Goal: Find specific page/section: Find specific page/section

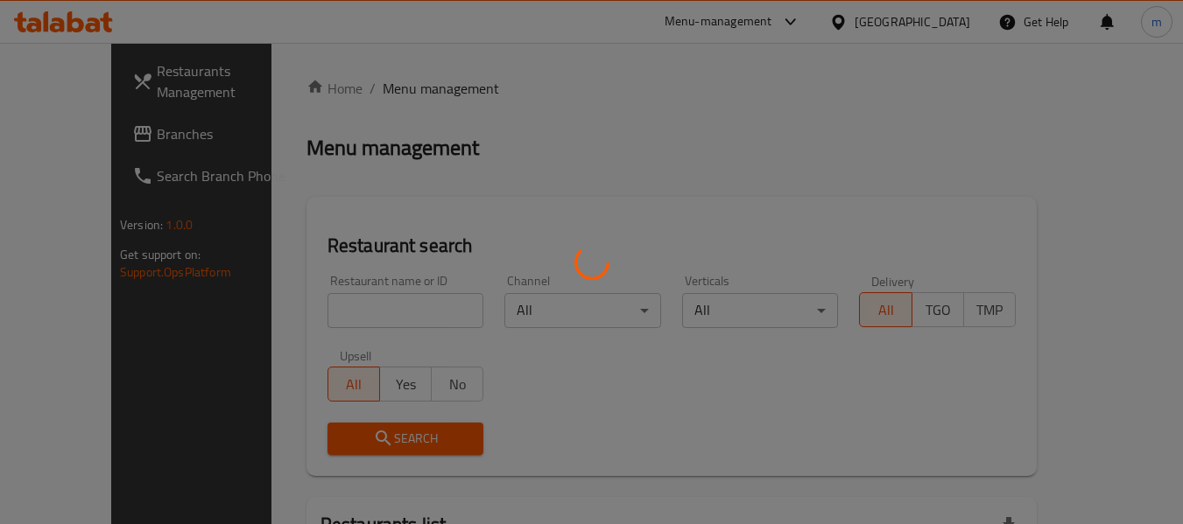
click at [103, 144] on div at bounding box center [591, 262] width 1183 height 524
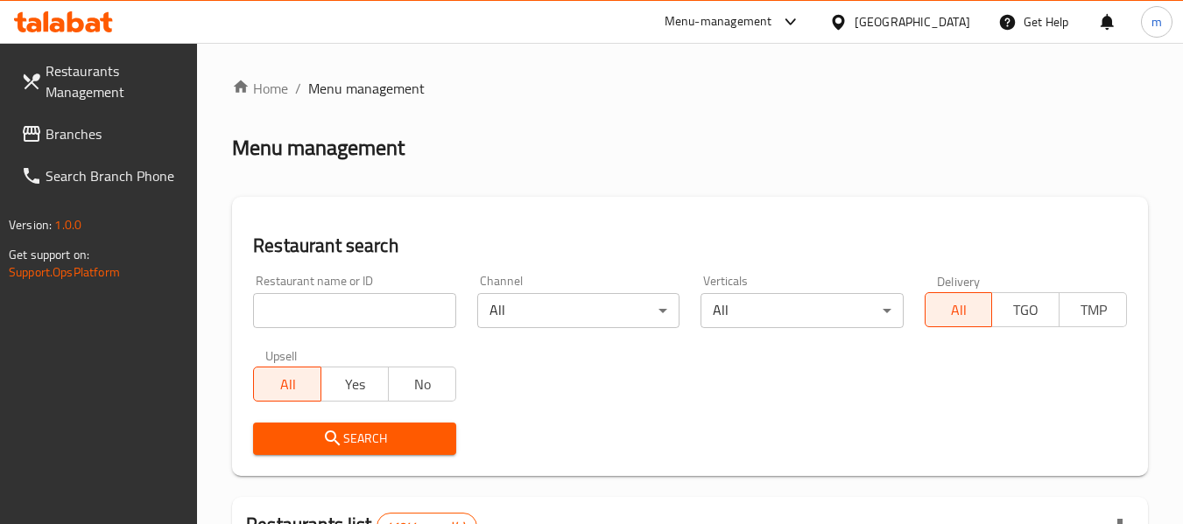
click at [81, 130] on span "Branches" at bounding box center [115, 133] width 138 height 21
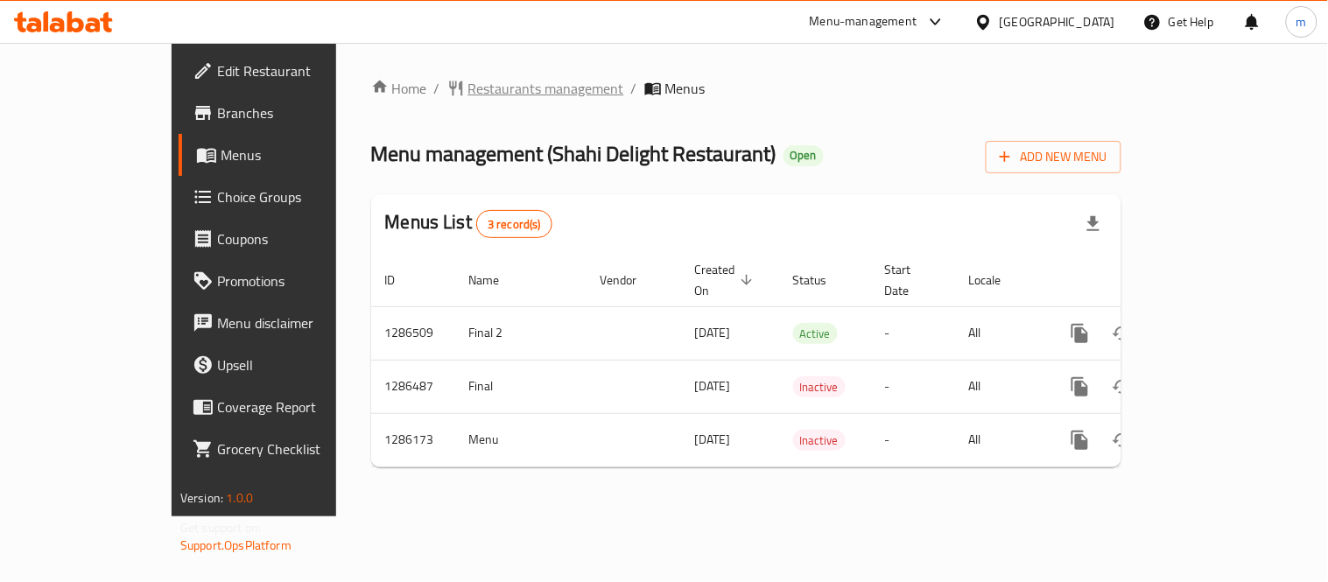
click at [468, 90] on span "Restaurants management" at bounding box center [546, 88] width 156 height 21
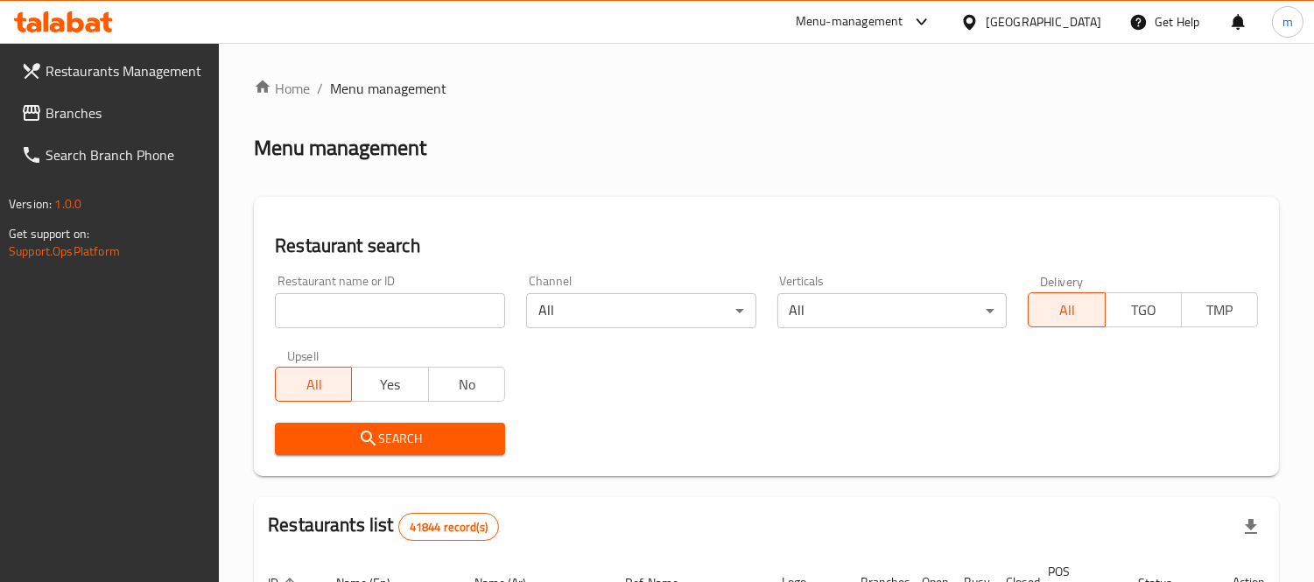
click at [415, 309] on input "search" at bounding box center [390, 310] width 230 height 35
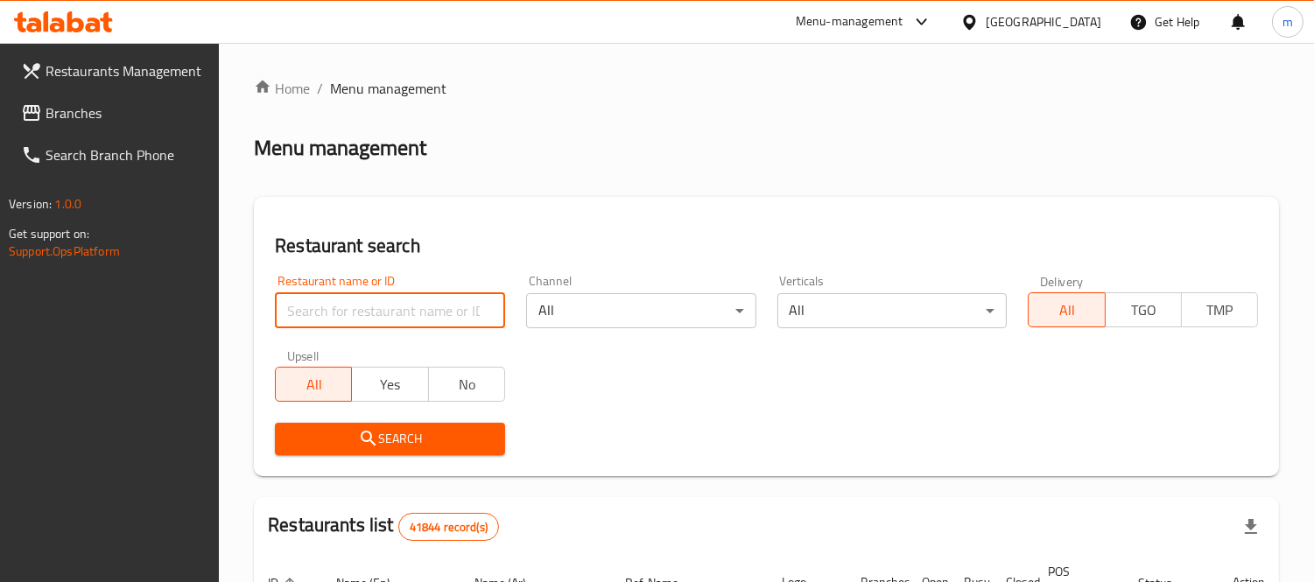
paste input "696108"
type input "696108"
click button "Search" at bounding box center [390, 439] width 230 height 32
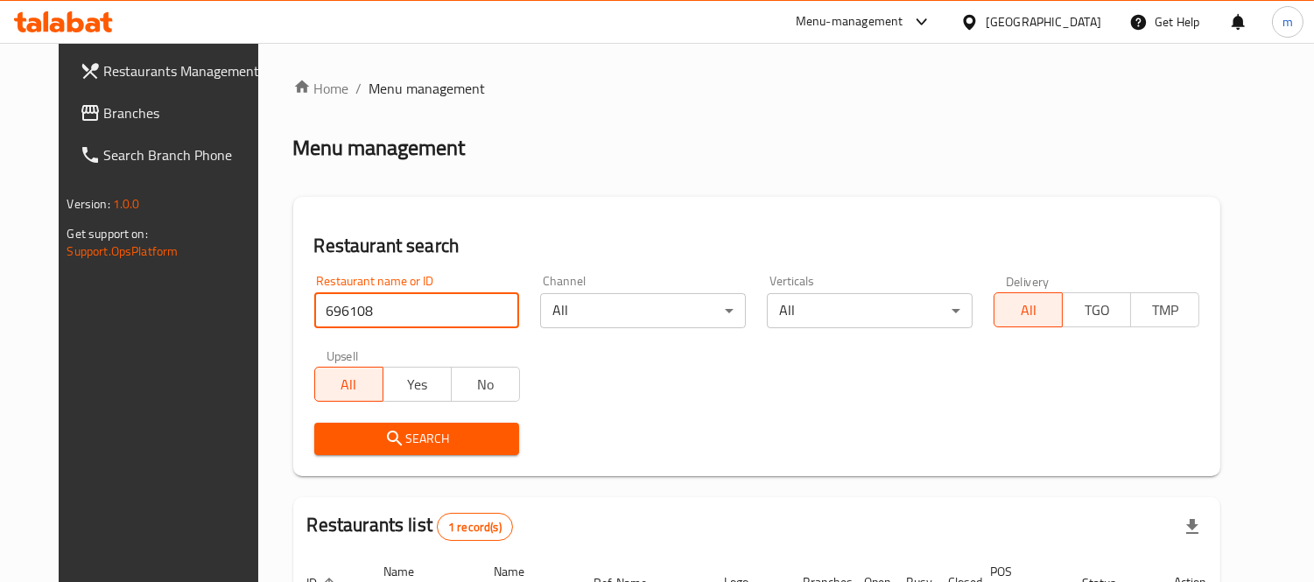
click at [556, 95] on ol "Home / Menu management" at bounding box center [757, 88] width 928 height 21
